Goal: Go to known website: Access a specific website the user already knows

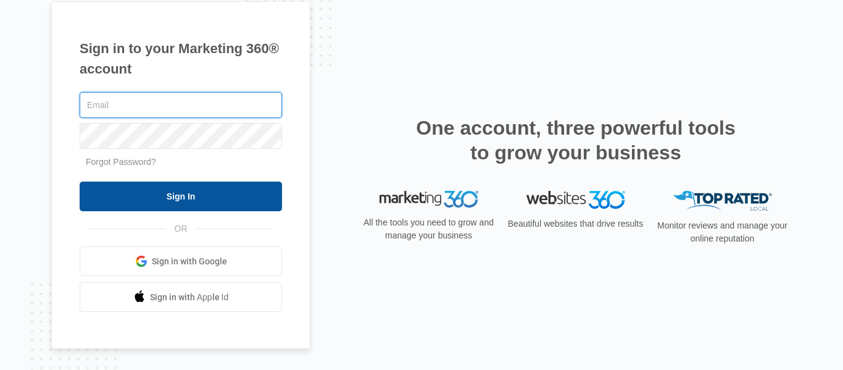
type input "[EMAIL_ADDRESS][DOMAIN_NAME][US_STATE]"
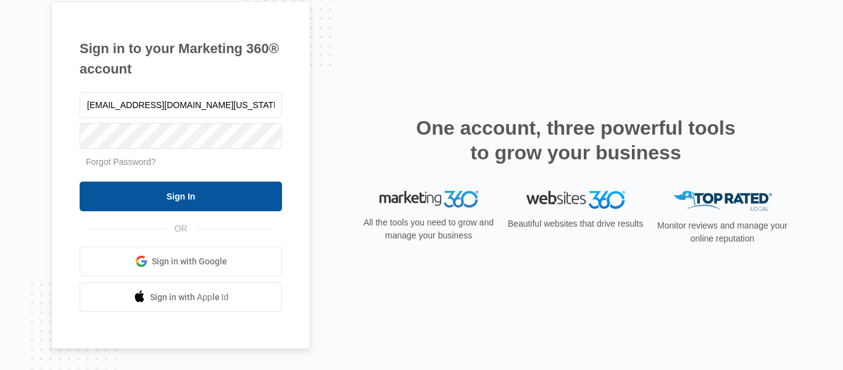
click at [206, 190] on input "Sign In" at bounding box center [181, 197] width 203 height 30
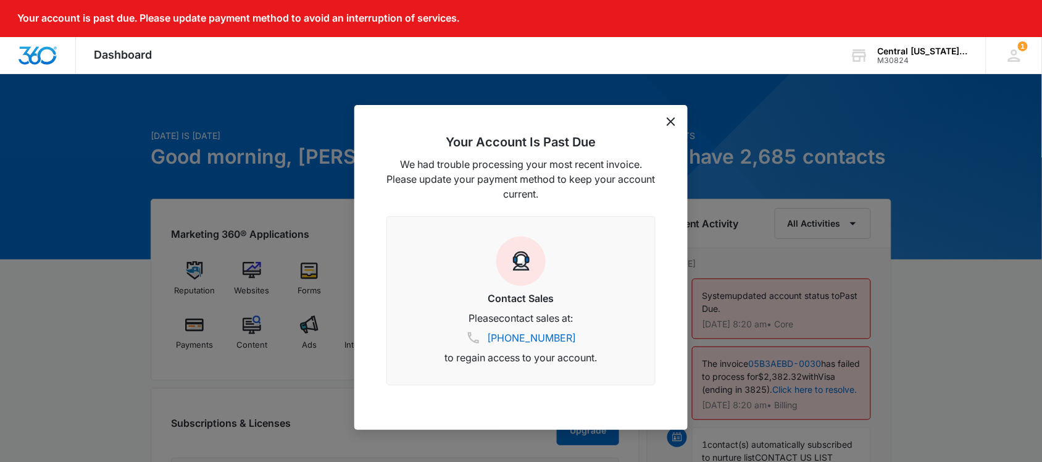
click at [672, 124] on icon "dismiss this dialog" at bounding box center [671, 121] width 9 height 9
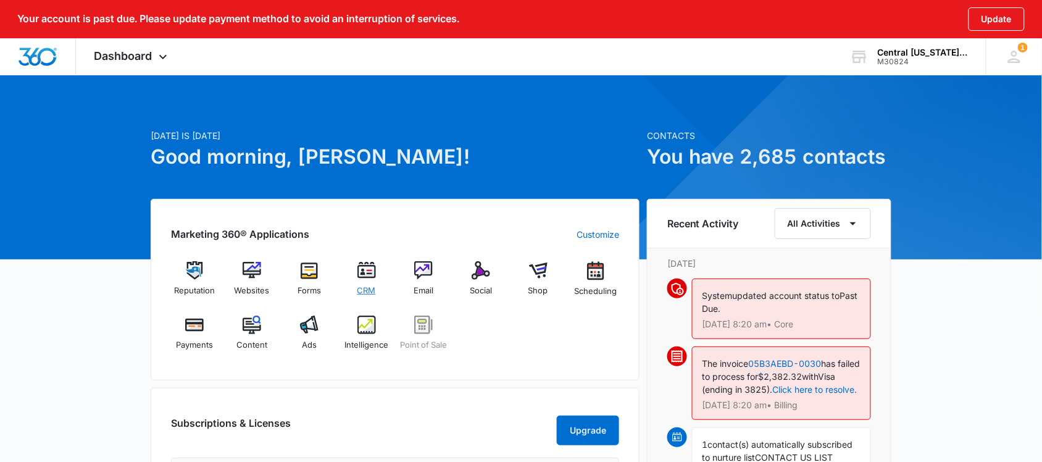
click at [350, 272] on div "CRM" at bounding box center [367, 283] width 48 height 44
